Goal: Task Accomplishment & Management: Use online tool/utility

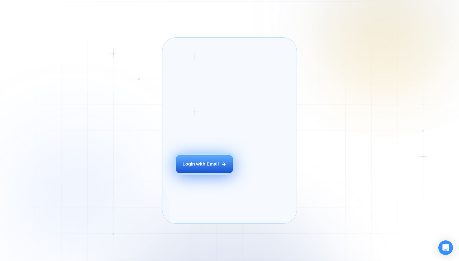
click at [198, 173] on button "Login with Email" at bounding box center [204, 164] width 57 height 18
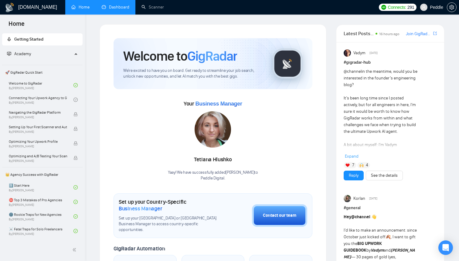
click at [117, 9] on link "Dashboard" at bounding box center [116, 7] width 28 height 5
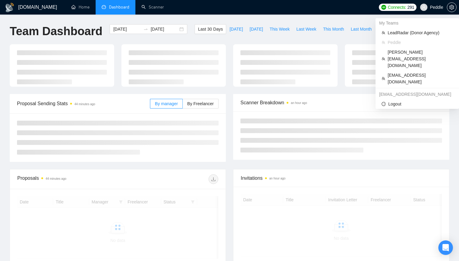
click at [433, 7] on span "Peddle" at bounding box center [436, 7] width 13 height 0
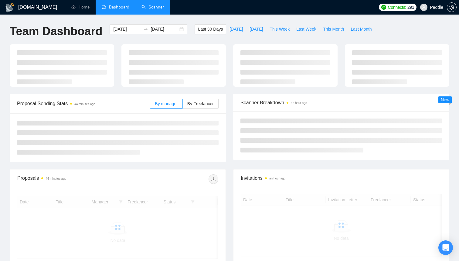
click at [157, 9] on link "Scanner" at bounding box center [152, 7] width 22 height 5
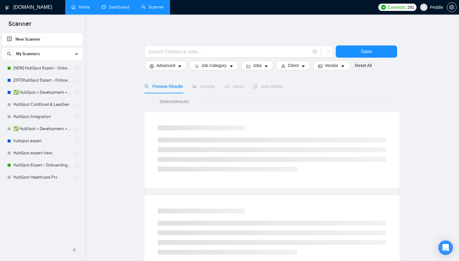
click at [71, 10] on link "Home" at bounding box center [80, 7] width 18 height 5
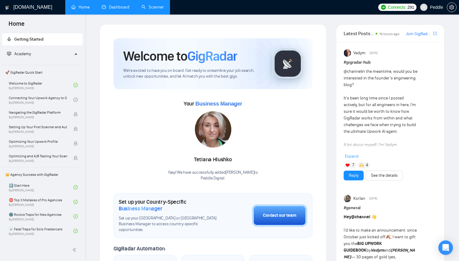
click at [155, 10] on link "Scanner" at bounding box center [152, 7] width 22 height 5
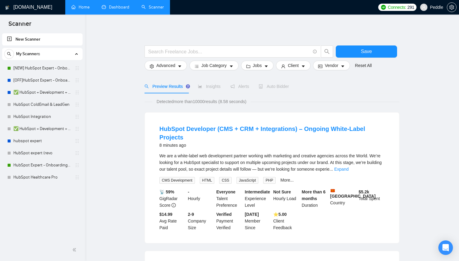
click at [117, 10] on link "Dashboard" at bounding box center [116, 7] width 28 height 5
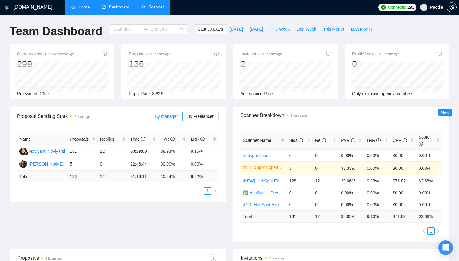
type input "[DATE]"
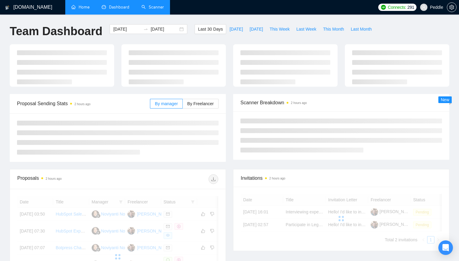
click at [80, 7] on link "Home" at bounding box center [80, 7] width 18 height 5
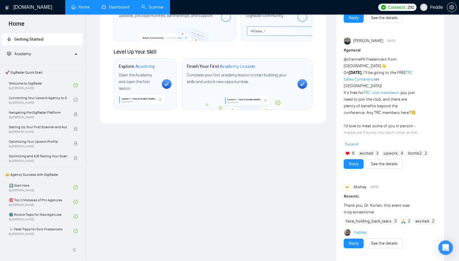
scroll to position [48, 0]
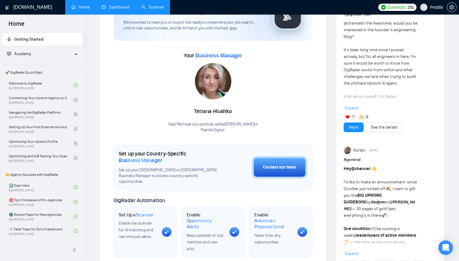
click at [116, 9] on link "Dashboard" at bounding box center [116, 7] width 28 height 5
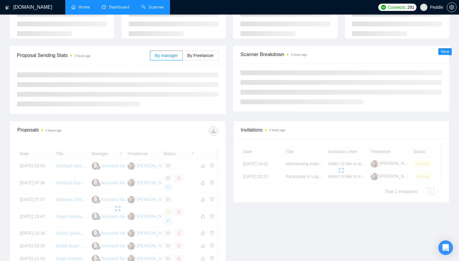
click at [154, 6] on link "Scanner" at bounding box center [152, 7] width 22 height 5
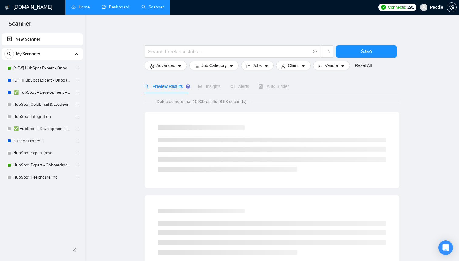
click at [435, 7] on span "Peddle" at bounding box center [436, 7] width 13 height 0
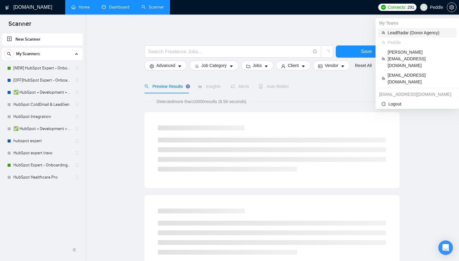
click at [403, 30] on span "LeadRadar (Donor Agency)" at bounding box center [420, 32] width 65 height 7
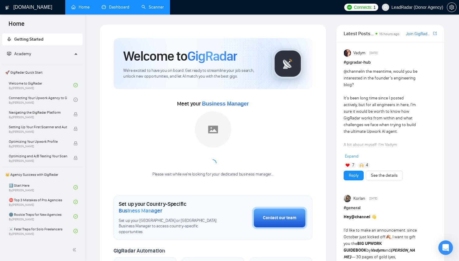
click at [162, 10] on link "Scanner" at bounding box center [152, 7] width 22 height 5
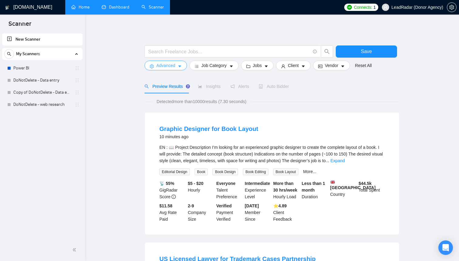
click at [179, 68] on icon "caret-down" at bounding box center [180, 66] width 4 height 4
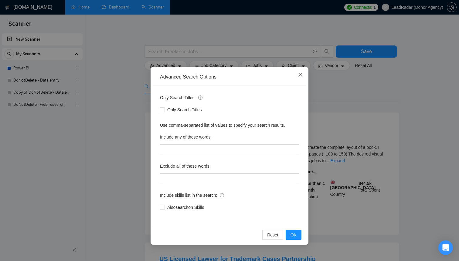
click at [299, 77] on icon "close" at bounding box center [300, 74] width 5 height 5
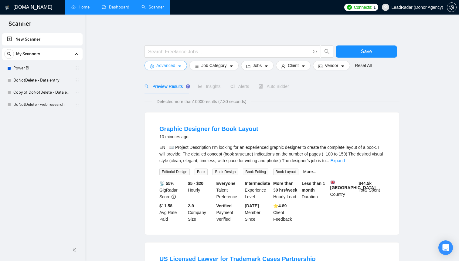
click at [182, 67] on icon "caret-down" at bounding box center [180, 66] width 4 height 4
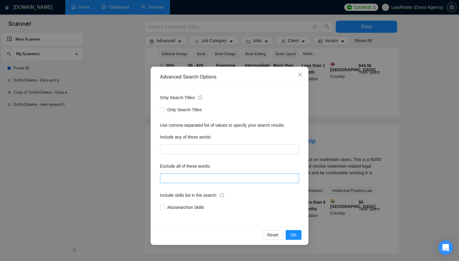
scroll to position [56, 0]
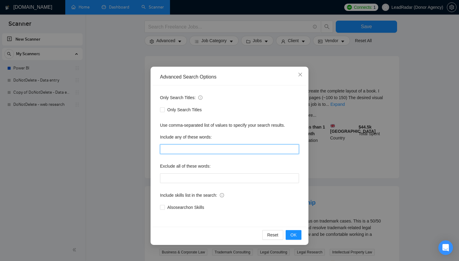
click at [191, 148] on input "text" at bounding box center [229, 150] width 139 height 10
click at [301, 76] on icon "close" at bounding box center [300, 74] width 5 height 5
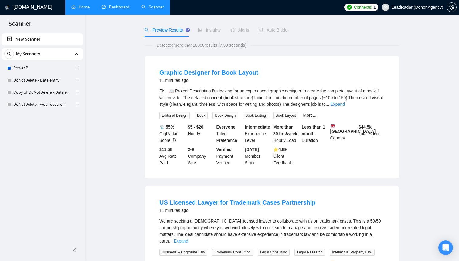
scroll to position [0, 0]
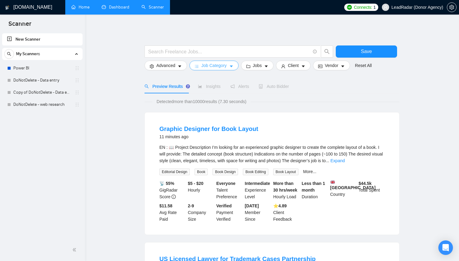
click at [212, 65] on span "Job Category" at bounding box center [213, 65] width 25 height 7
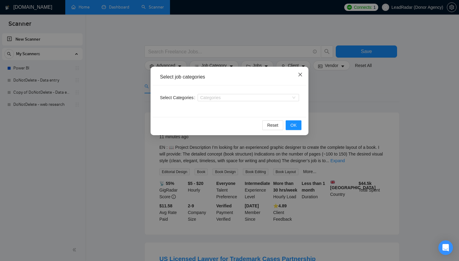
click at [300, 76] on icon "close" at bounding box center [300, 74] width 5 height 5
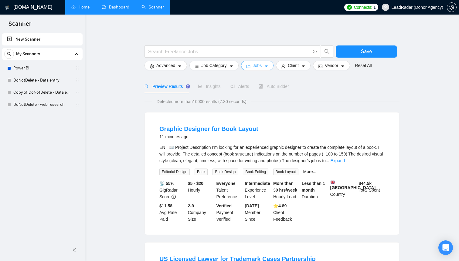
click at [262, 65] on span "Jobs" at bounding box center [257, 65] width 9 height 7
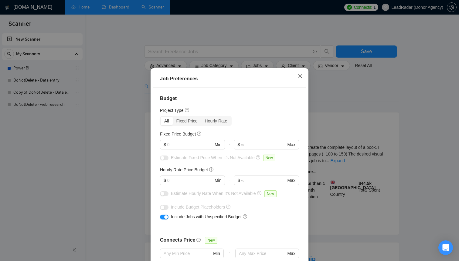
click at [298, 77] on icon "close" at bounding box center [300, 76] width 5 height 5
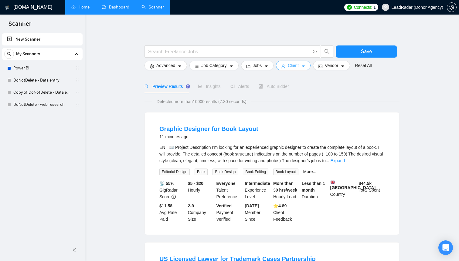
click at [291, 67] on span "Client" at bounding box center [293, 65] width 11 height 7
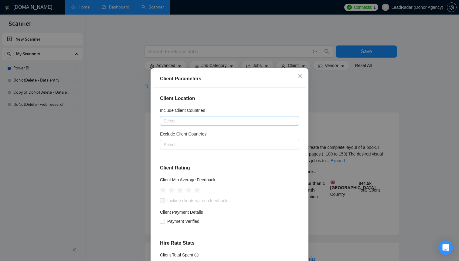
click at [219, 119] on div at bounding box center [227, 120] width 130 height 7
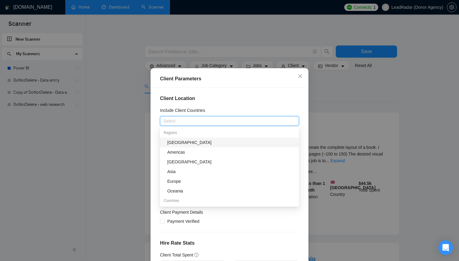
click at [224, 107] on div "Client Location Include Client Countries Select Exclude Client Countries Select…" at bounding box center [230, 179] width 154 height 183
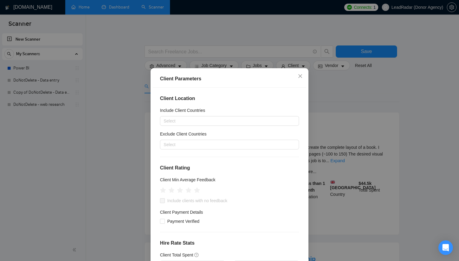
click at [231, 100] on h4 "Client Location" at bounding box center [229, 98] width 139 height 7
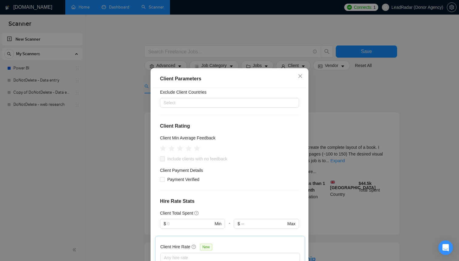
scroll to position [45, 0]
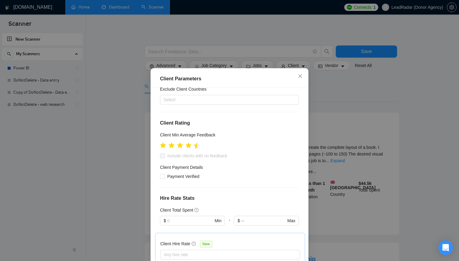
click at [198, 147] on icon "star" at bounding box center [197, 146] width 6 height 6
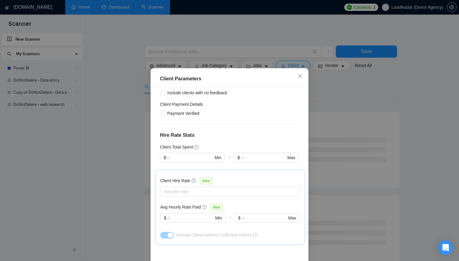
scroll to position [111, 0]
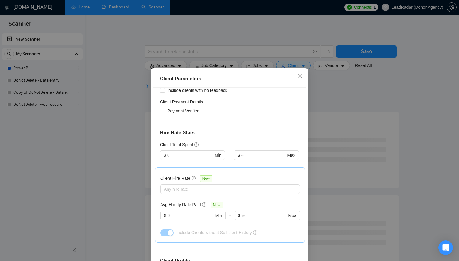
click at [162, 111] on input "Payment Verified" at bounding box center [162, 111] width 4 height 4
checkbox input "true"
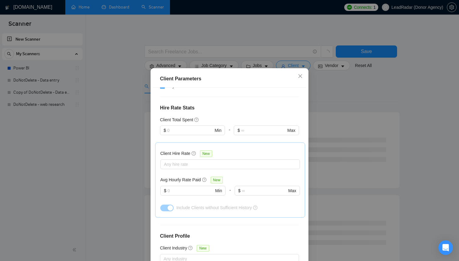
scroll to position [138, 0]
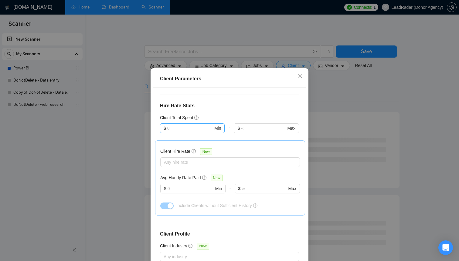
click at [189, 128] on input "text" at bounding box center [190, 128] width 46 height 7
click at [179, 163] on div "$1,000" at bounding box center [193, 160] width 58 height 7
click at [183, 129] on input "1000" at bounding box center [190, 128] width 46 height 7
type input "10000"
click at [243, 94] on div "Client Location Include Client Countries Select Exclude Client Countries Select…" at bounding box center [230, 179] width 154 height 183
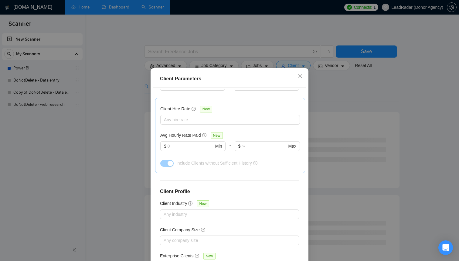
scroll to position [189, 0]
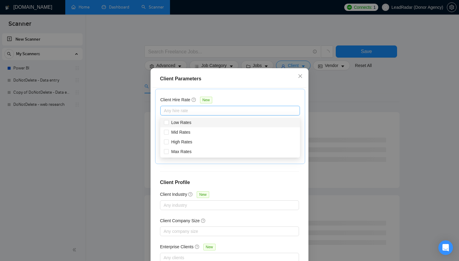
click at [194, 113] on div at bounding box center [227, 110] width 131 height 7
click at [192, 140] on span "High Rates" at bounding box center [181, 142] width 21 height 5
click at [168, 140] on input "High Rates" at bounding box center [166, 142] width 4 height 4
checkbox input "true"
click at [232, 83] on div "Client Parameters" at bounding box center [230, 78] width 154 height 17
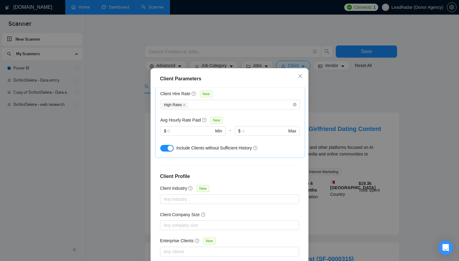
scroll to position [36, 0]
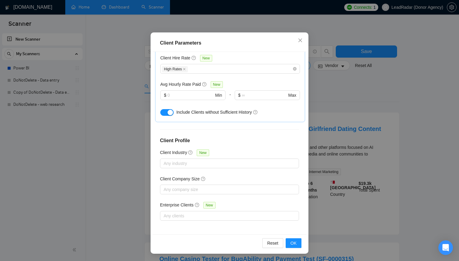
click at [162, 196] on div "Client Location Include Client Countries Select Exclude Client Countries Select…" at bounding box center [230, 143] width 154 height 183
click at [172, 188] on div at bounding box center [227, 189] width 130 height 7
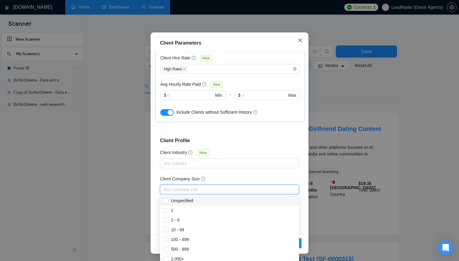
click at [301, 41] on icon "close" at bounding box center [300, 40] width 5 height 5
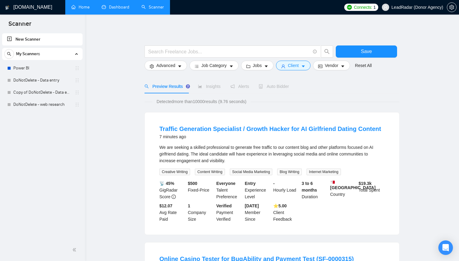
scroll to position [4, 0]
click at [333, 60] on div at bounding box center [238, 53] width 191 height 15
click at [371, 81] on div "Preview Results Insights Alerts Auto Bidder" at bounding box center [272, 87] width 255 height 14
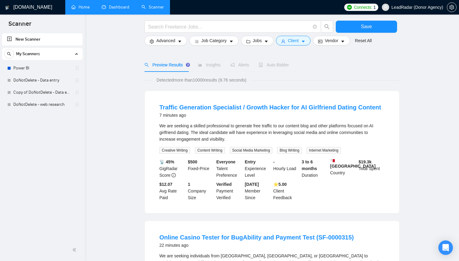
scroll to position [0, 0]
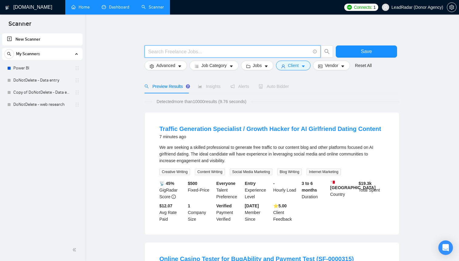
click at [178, 50] on input "text" at bounding box center [229, 52] width 162 height 8
click at [320, 100] on div "Detected more than 10000 results (9.76 seconds)" at bounding box center [272, 101] width 255 height 7
click at [207, 85] on span "Insights" at bounding box center [209, 86] width 22 height 5
click at [213, 88] on span "Insights" at bounding box center [209, 86] width 22 height 5
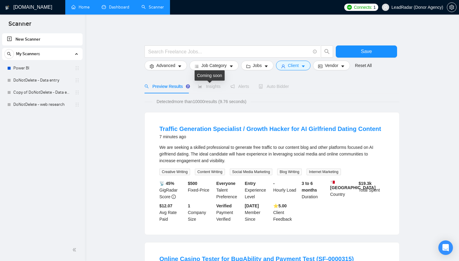
click at [205, 88] on span "Insights" at bounding box center [209, 86] width 22 height 5
click at [225, 46] on span at bounding box center [233, 52] width 176 height 12
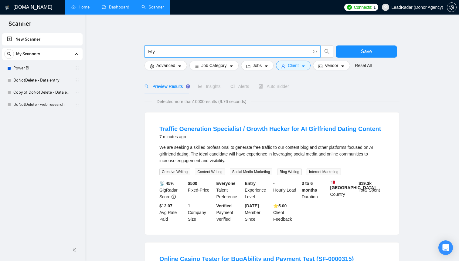
type input "Ы"
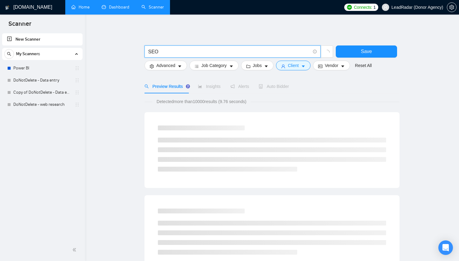
type input "SEO"
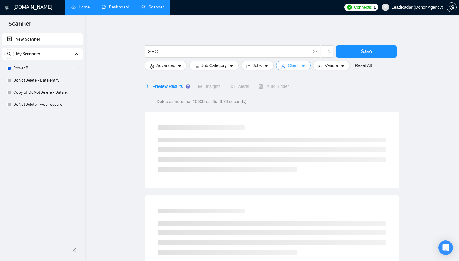
click at [299, 65] on span "Client" at bounding box center [293, 65] width 11 height 7
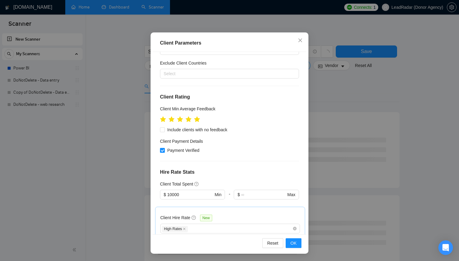
scroll to position [32, 0]
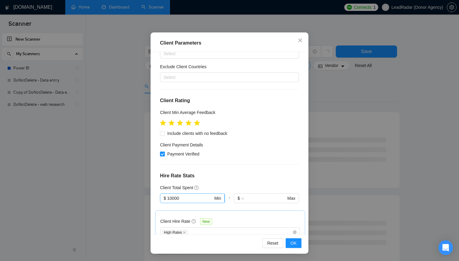
click at [189, 199] on input "10000" at bounding box center [190, 198] width 46 height 7
click at [268, 174] on h4 "Hire Rate Stats" at bounding box center [229, 175] width 139 height 7
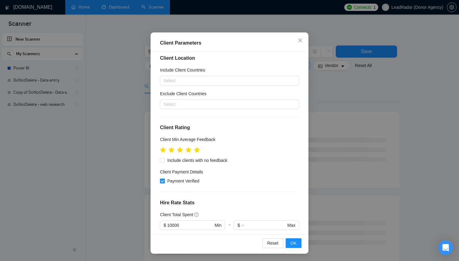
scroll to position [0, 0]
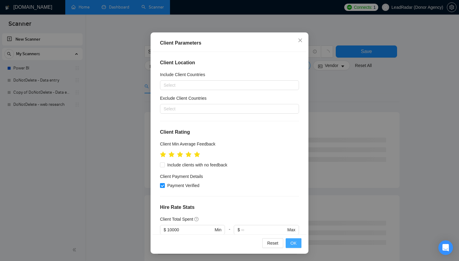
click at [294, 243] on span "OK" at bounding box center [294, 243] width 6 height 7
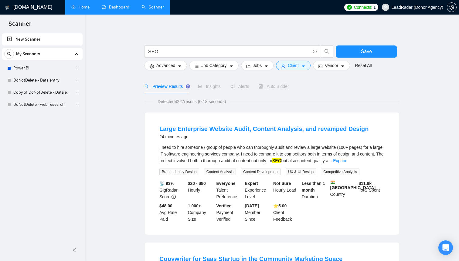
drag, startPoint x: 177, startPoint y: 103, endPoint x: 186, endPoint y: 99, distance: 10.3
click at [186, 99] on span "Detected 4227 results (0.18 seconds)" at bounding box center [191, 101] width 77 height 7
click at [185, 105] on span "Detected 4227 results (0.18 seconds)" at bounding box center [191, 101] width 77 height 7
drag, startPoint x: 176, startPoint y: 103, endPoint x: 187, endPoint y: 101, distance: 11.1
click at [187, 101] on span "Detected 4227 results (0.18 seconds)" at bounding box center [191, 101] width 77 height 7
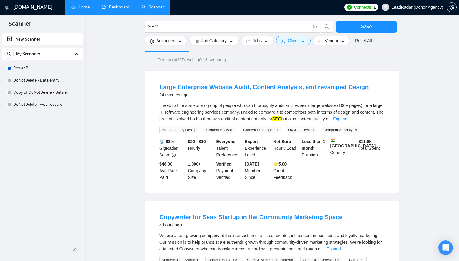
scroll to position [46, 0]
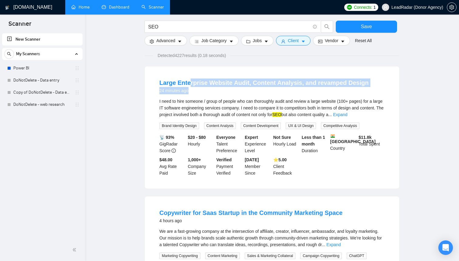
drag, startPoint x: 160, startPoint y: 88, endPoint x: 217, endPoint y: 91, distance: 56.6
click at [217, 91] on div "24 minutes ago" at bounding box center [263, 90] width 209 height 7
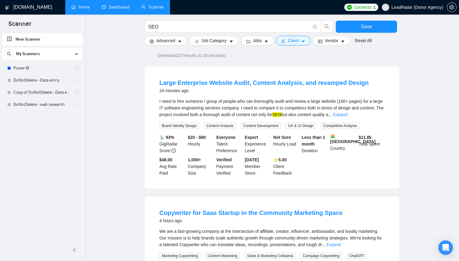
click at [213, 91] on div "24 minutes ago" at bounding box center [263, 90] width 209 height 7
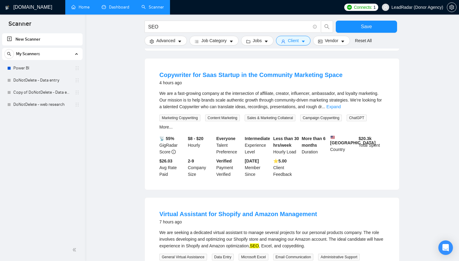
scroll to position [187, 0]
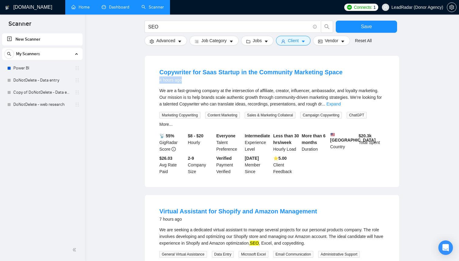
drag, startPoint x: 189, startPoint y: 78, endPoint x: 158, endPoint y: 78, distance: 31.0
click at [158, 78] on li "Copywriter for Saas Startup in the Community Marketing Space 4 hours ago We are…" at bounding box center [272, 121] width 240 height 117
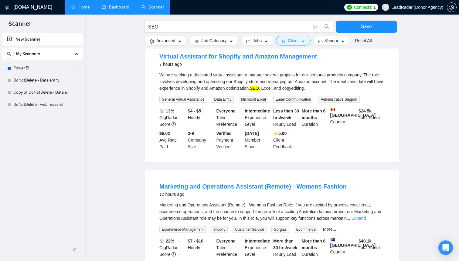
scroll to position [343, 0]
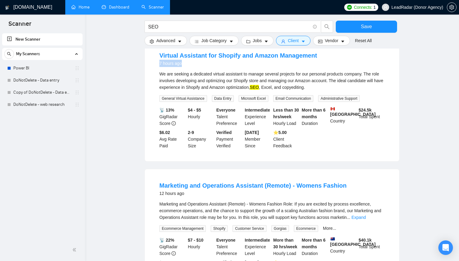
drag, startPoint x: 180, startPoint y: 81, endPoint x: 160, endPoint y: 81, distance: 19.7
click at [160, 67] on div "7 hours ago" at bounding box center [238, 63] width 158 height 7
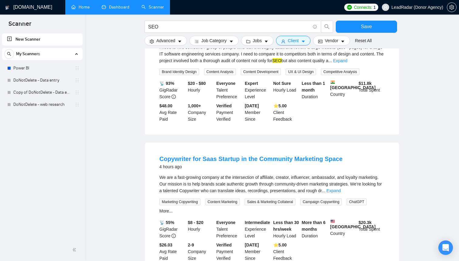
scroll to position [0, 0]
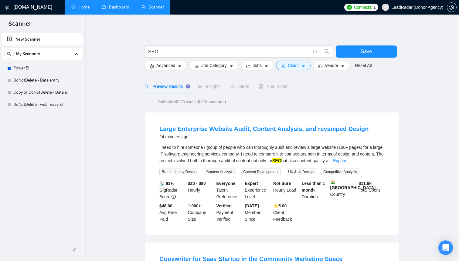
click at [338, 102] on div "Detected 4227 results (0.18 seconds)" at bounding box center [272, 101] width 255 height 7
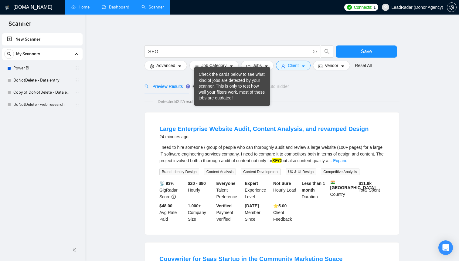
click at [202, 88] on div "Check the cards below to see what kind of jobs are detected by your scanner. Th…" at bounding box center [232, 87] width 67 height 30
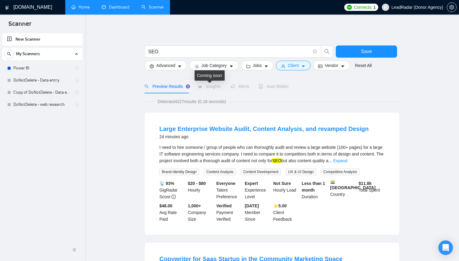
click at [216, 87] on span "Insights" at bounding box center [209, 86] width 22 height 5
click at [212, 87] on span "Insights" at bounding box center [209, 86] width 22 height 5
click at [217, 87] on span "Insights" at bounding box center [209, 86] width 22 height 5
click at [232, 87] on icon "notification" at bounding box center [232, 87] width 4 height 4
click at [282, 87] on span "Auto Bidder" at bounding box center [274, 86] width 30 height 5
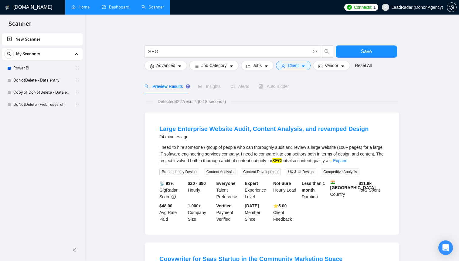
click at [252, 86] on div "Preview Results Insights Alerts Auto Bidder" at bounding box center [217, 87] width 145 height 14
click at [212, 85] on span "Insights" at bounding box center [209, 86] width 22 height 5
click at [258, 88] on div "Preview Results Insights Alerts Auto Bidder" at bounding box center [217, 87] width 145 height 14
click at [206, 85] on span "Insights" at bounding box center [209, 86] width 22 height 5
click at [286, 83] on div "Auto Bidder" at bounding box center [274, 86] width 30 height 7
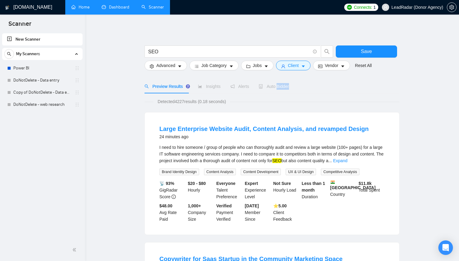
click at [286, 83] on div "Auto Bidder" at bounding box center [274, 86] width 30 height 7
click at [253, 88] on div "Preview Results Insights Alerts Auto Bidder" at bounding box center [217, 87] width 145 height 14
click at [275, 88] on span "Auto Bidder" at bounding box center [274, 86] width 30 height 5
click at [226, 90] on div "Preview Results Insights Alerts Auto Bidder" at bounding box center [217, 87] width 145 height 14
click at [215, 90] on div "Insights" at bounding box center [209, 87] width 22 height 14
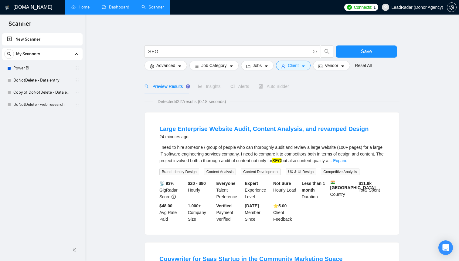
click at [213, 80] on div "Insights" at bounding box center [209, 87] width 22 height 14
click at [211, 87] on span "Insights" at bounding box center [209, 86] width 22 height 5
click at [247, 84] on span "Alerts" at bounding box center [239, 86] width 19 height 5
click at [215, 87] on span "Insights" at bounding box center [209, 86] width 22 height 5
click at [212, 86] on span "Insights" at bounding box center [209, 86] width 22 height 5
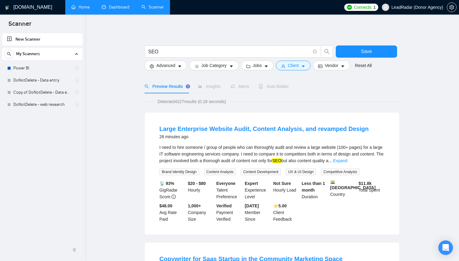
click at [213, 90] on div "Insights" at bounding box center [209, 87] width 22 height 14
click at [417, 7] on span "LeadRadar (Donor Agency)" at bounding box center [418, 7] width 52 height 0
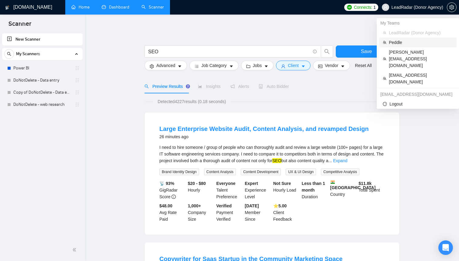
click at [401, 39] on span "Peddle" at bounding box center [421, 42] width 64 height 7
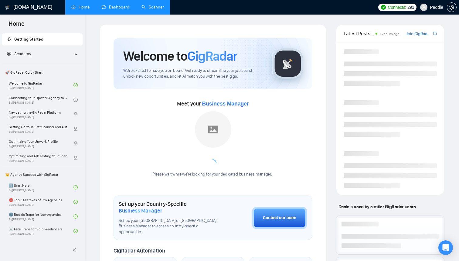
click at [161, 6] on link "Scanner" at bounding box center [152, 7] width 22 height 5
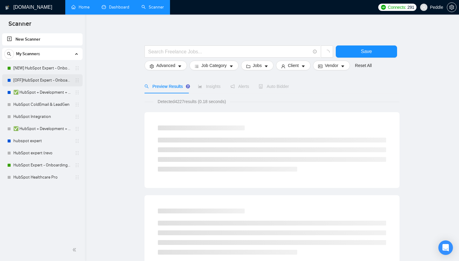
click at [43, 80] on link "[OFF]HubSpot Expert - Onboarding & Implementation (LIVE)" at bounding box center [42, 80] width 58 height 12
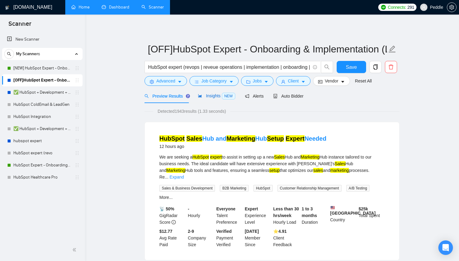
click at [214, 98] on span "Insights NEW" at bounding box center [216, 96] width 37 height 5
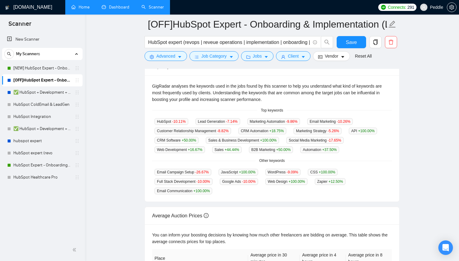
scroll to position [123, 0]
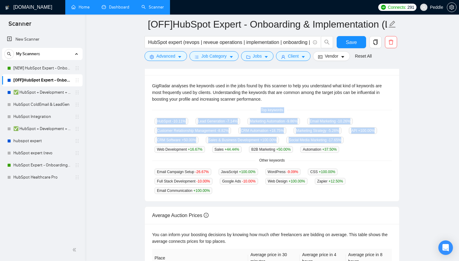
drag, startPoint x: 149, startPoint y: 108, endPoint x: 218, endPoint y: 158, distance: 85.4
click at [218, 158] on div "GigRadar analyses the keywords used in the jobs found by this scanner to help y…" at bounding box center [272, 138] width 254 height 127
click at [302, 99] on div "GigRadar analyses the keywords used in the jobs found by this scanner to help y…" at bounding box center [272, 93] width 240 height 20
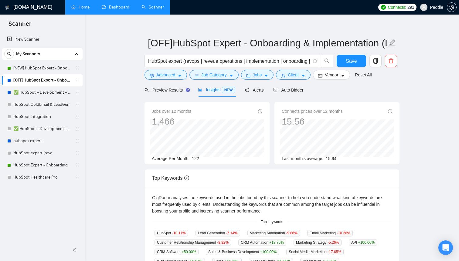
scroll to position [4, 0]
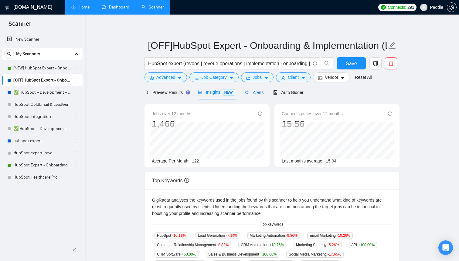
click at [259, 93] on span "Alerts" at bounding box center [254, 92] width 19 height 5
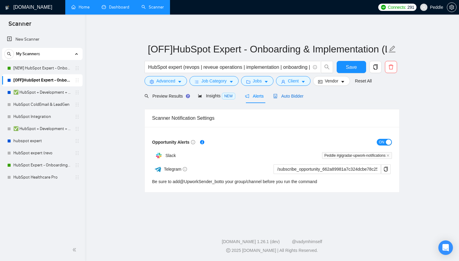
click at [297, 96] on span "Auto Bidder" at bounding box center [288, 96] width 30 height 5
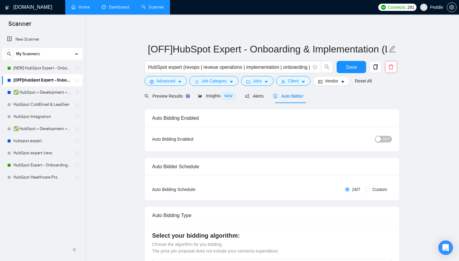
click at [84, 10] on link "Home" at bounding box center [80, 7] width 18 height 5
